Goal: Check status: Check status

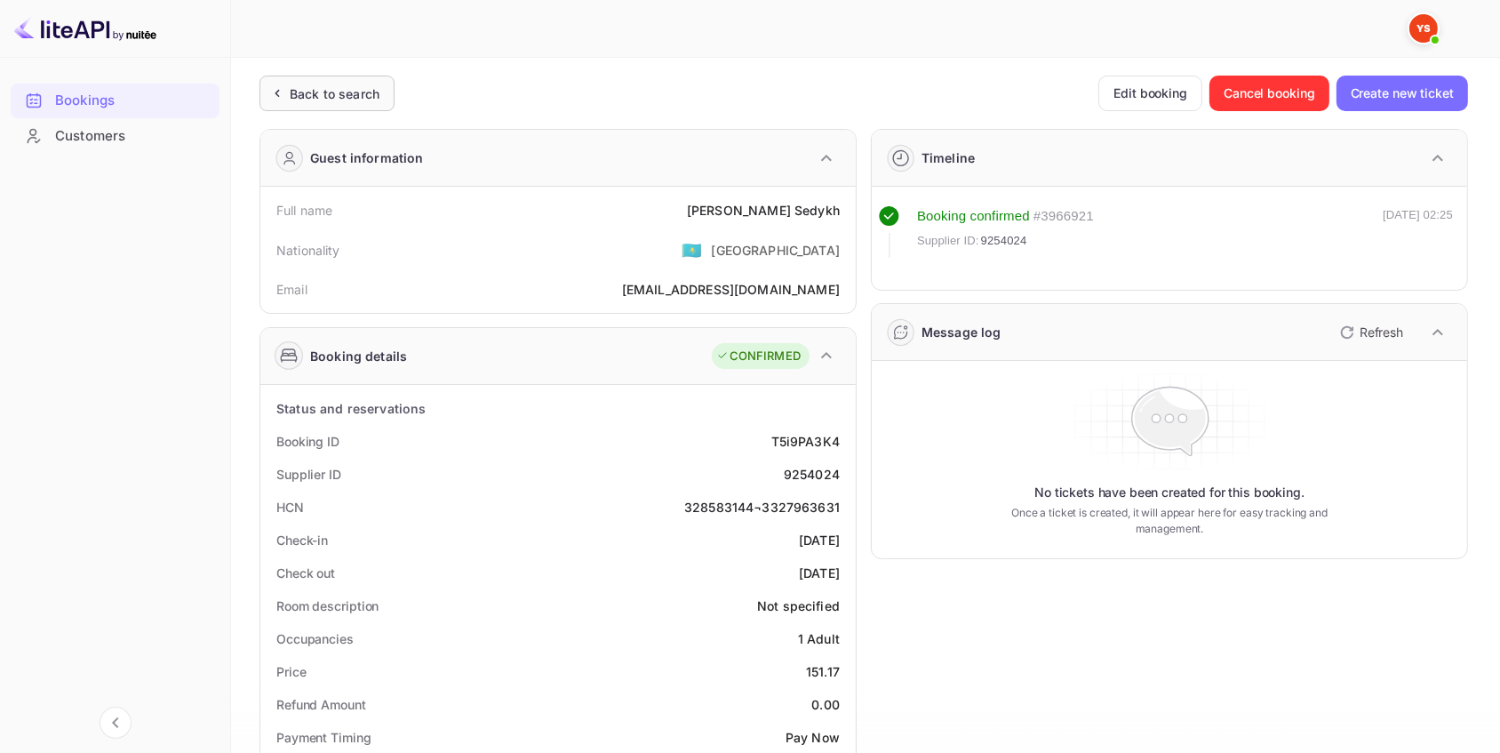
click at [352, 89] on div "Back to search" at bounding box center [335, 93] width 90 height 19
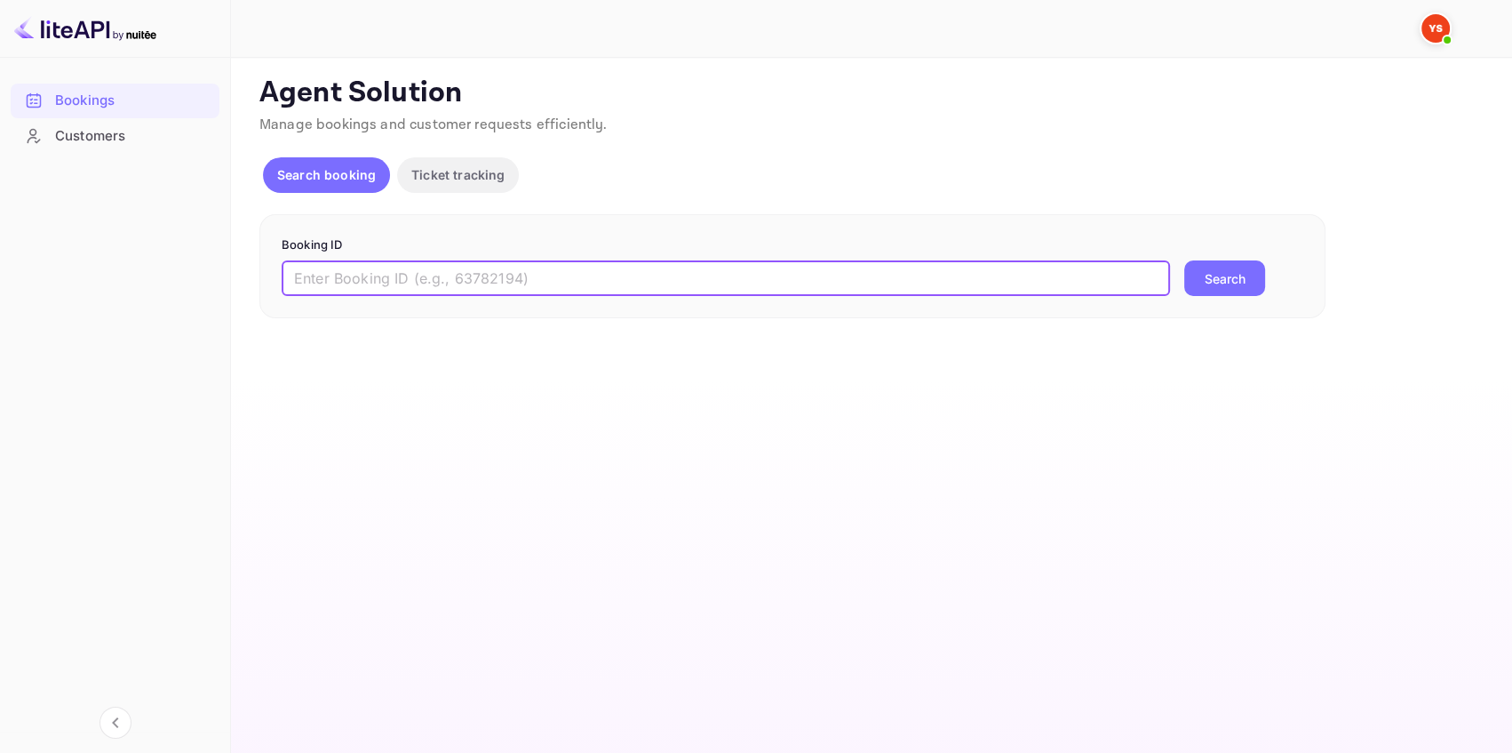
click at [419, 278] on input "text" at bounding box center [726, 278] width 888 height 36
paste input "9050077"
type input "9050077"
click at [1219, 280] on button "Search" at bounding box center [1224, 278] width 81 height 36
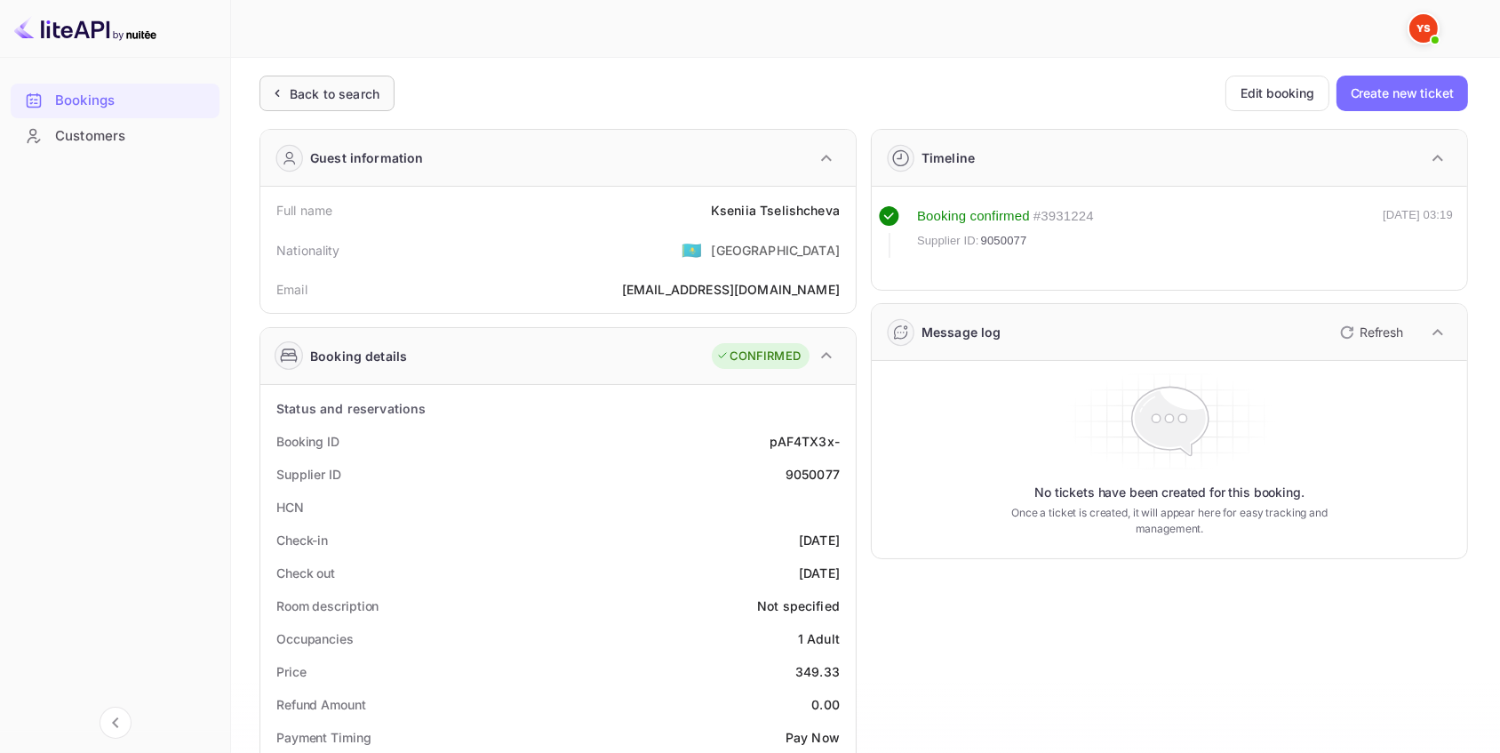
click at [309, 104] on div "Back to search" at bounding box center [326, 94] width 135 height 36
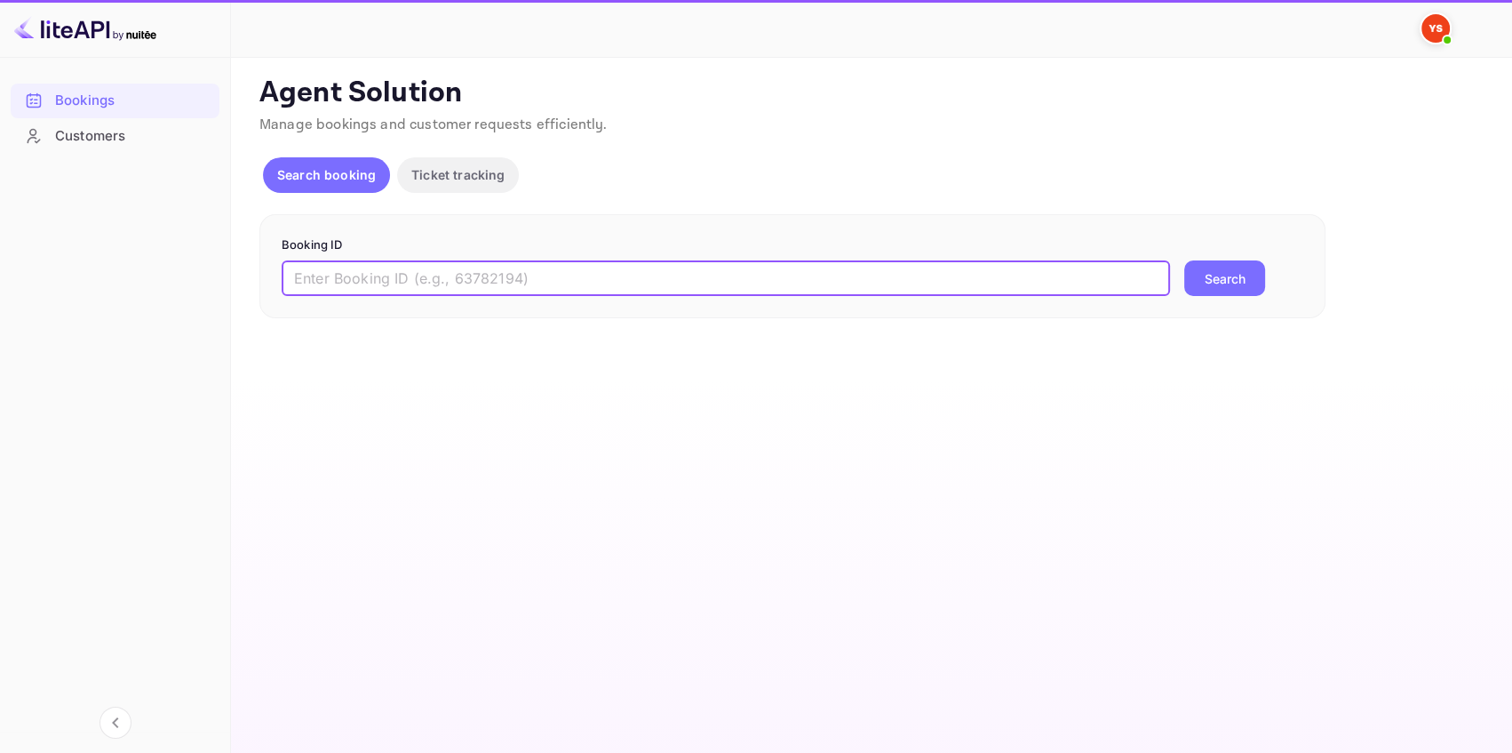
click at [498, 289] on input "text" at bounding box center [726, 278] width 888 height 36
paste input "9302473"
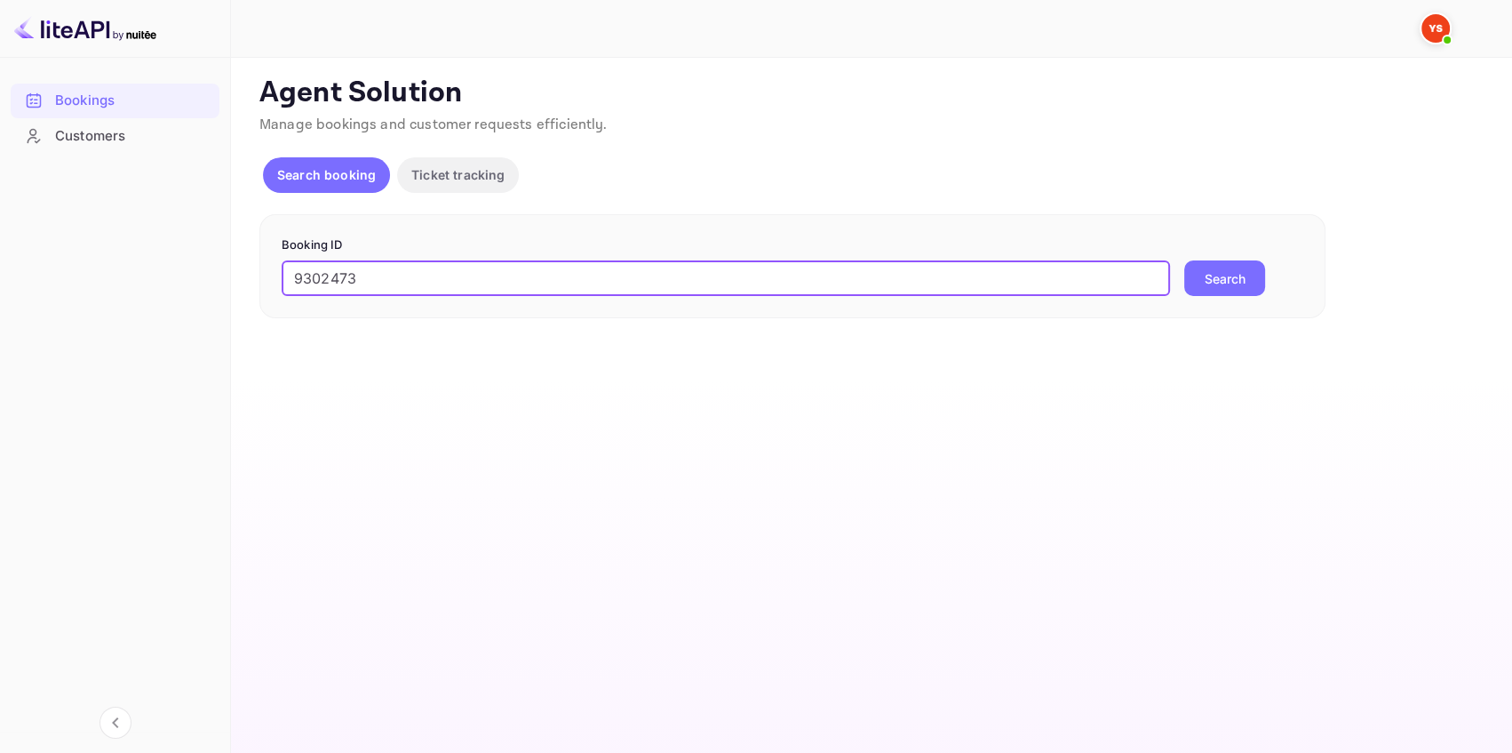
type input "9302473"
click at [1250, 271] on button "Search" at bounding box center [1224, 278] width 81 height 36
